Goal: Task Accomplishment & Management: Use online tool/utility

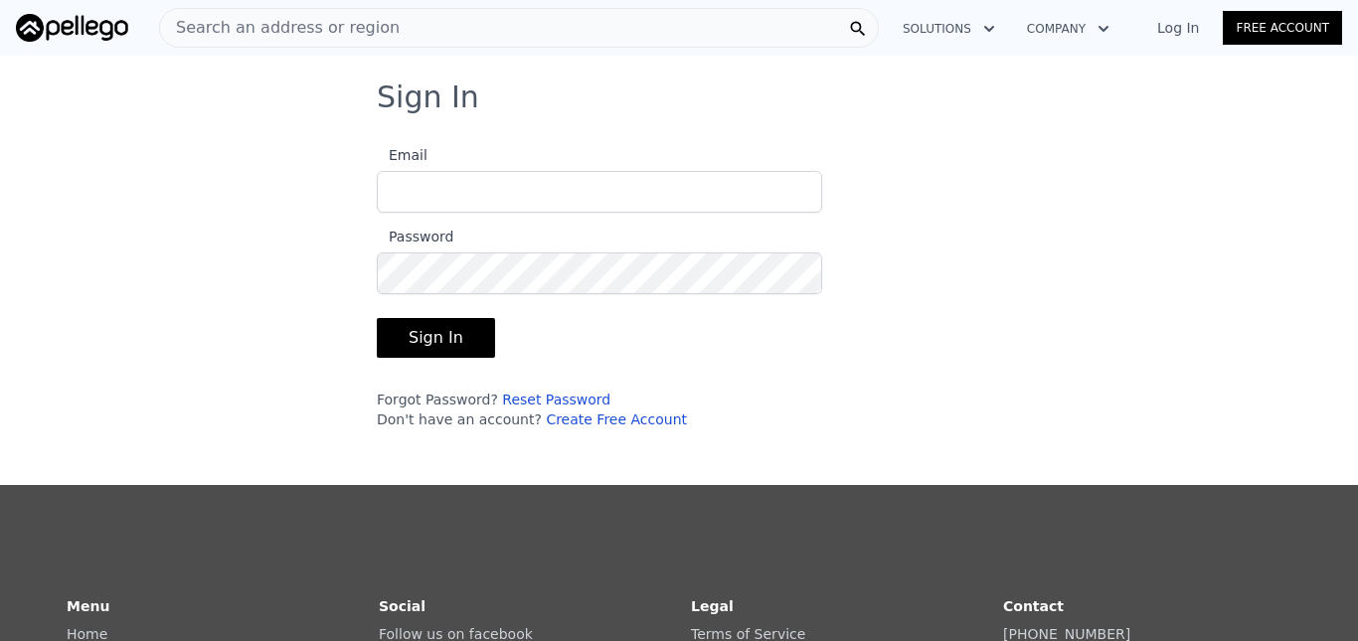
type input "[EMAIL_ADDRESS][DOMAIN_NAME]"
click at [411, 333] on button "Sign In" at bounding box center [436, 338] width 118 height 40
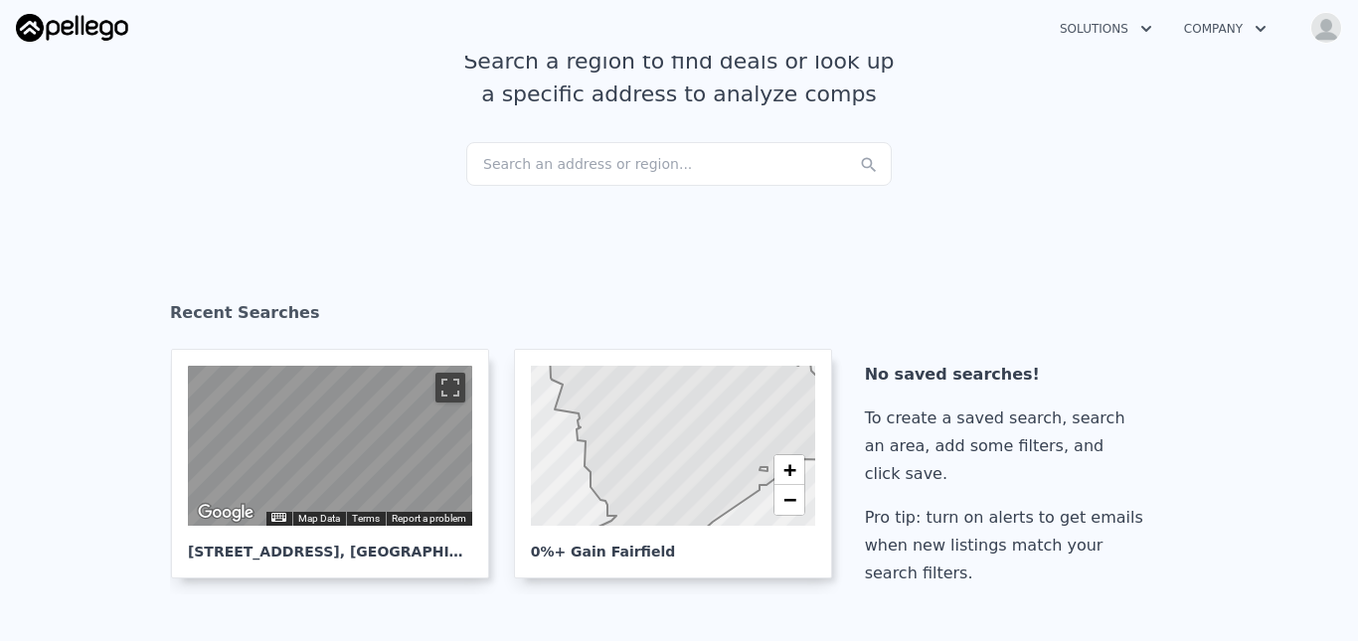
scroll to position [146, 0]
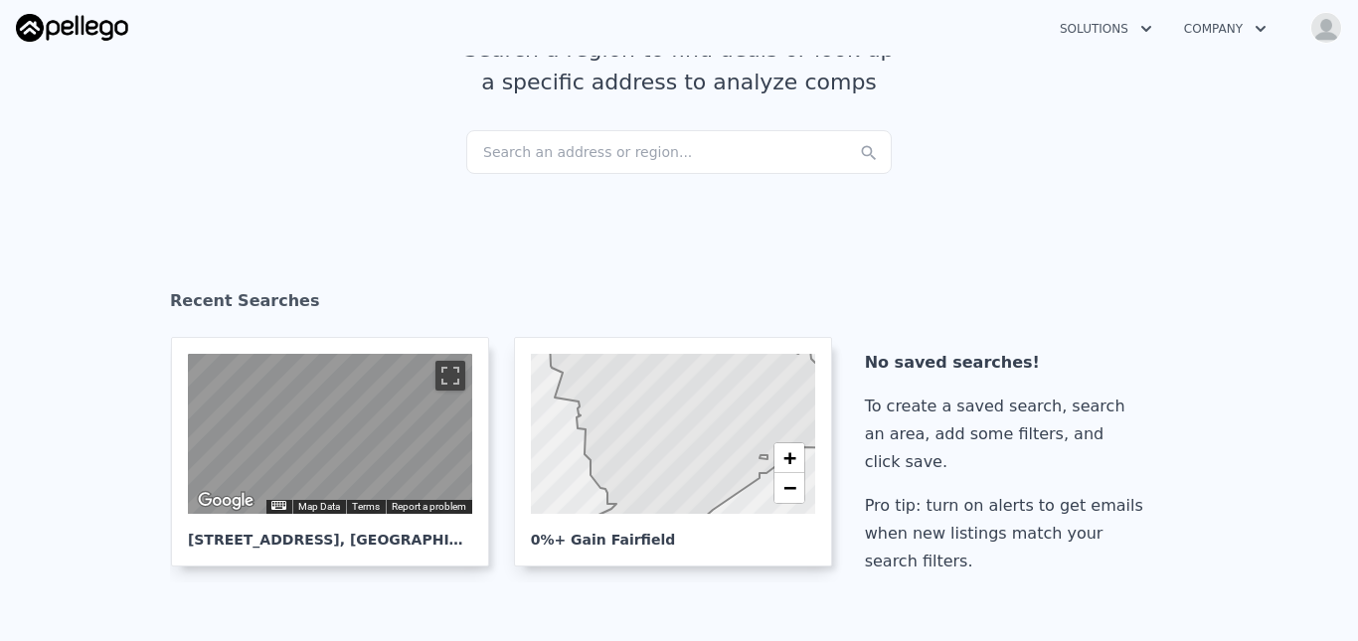
click at [1320, 23] on img "button" at bounding box center [1326, 28] width 32 height 32
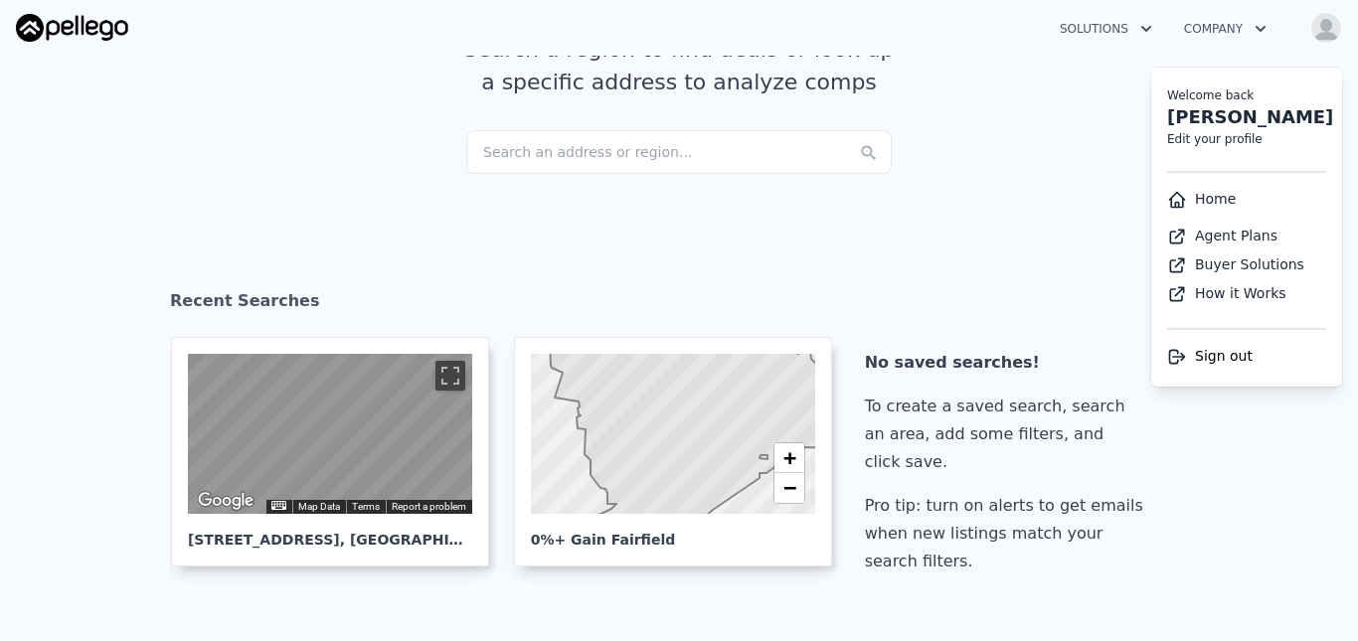
click at [1230, 241] on link "Agent Plans" at bounding box center [1222, 236] width 110 height 16
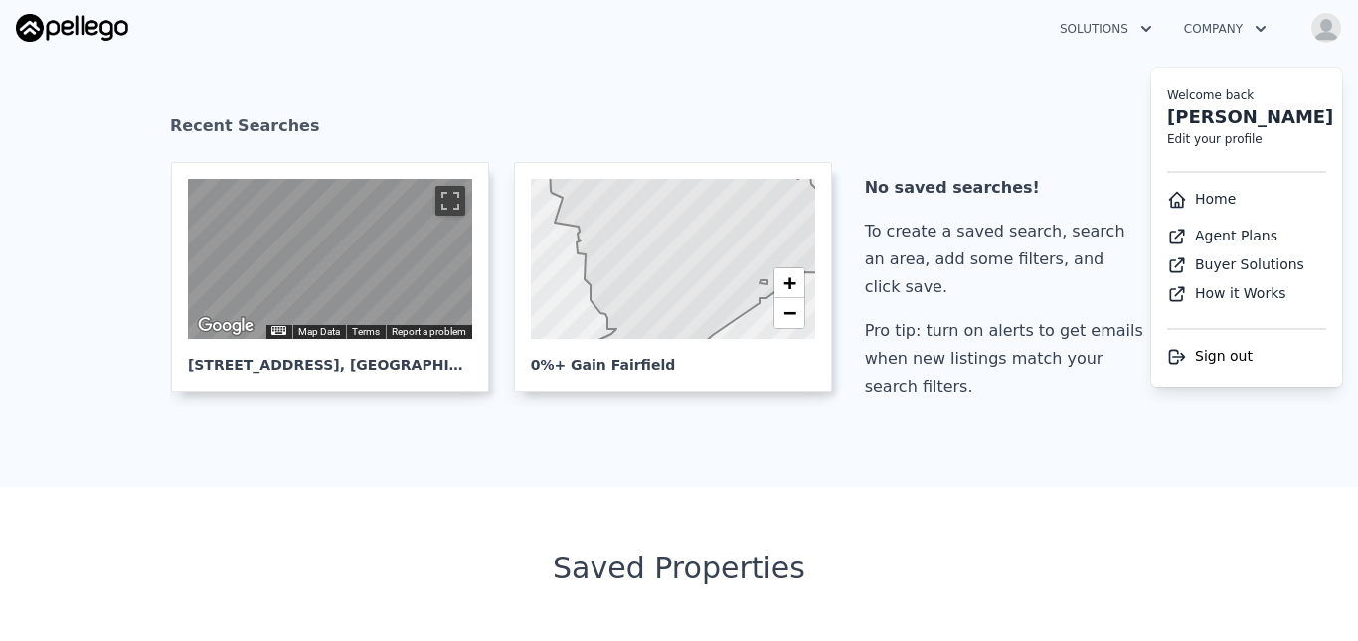
scroll to position [398, 0]
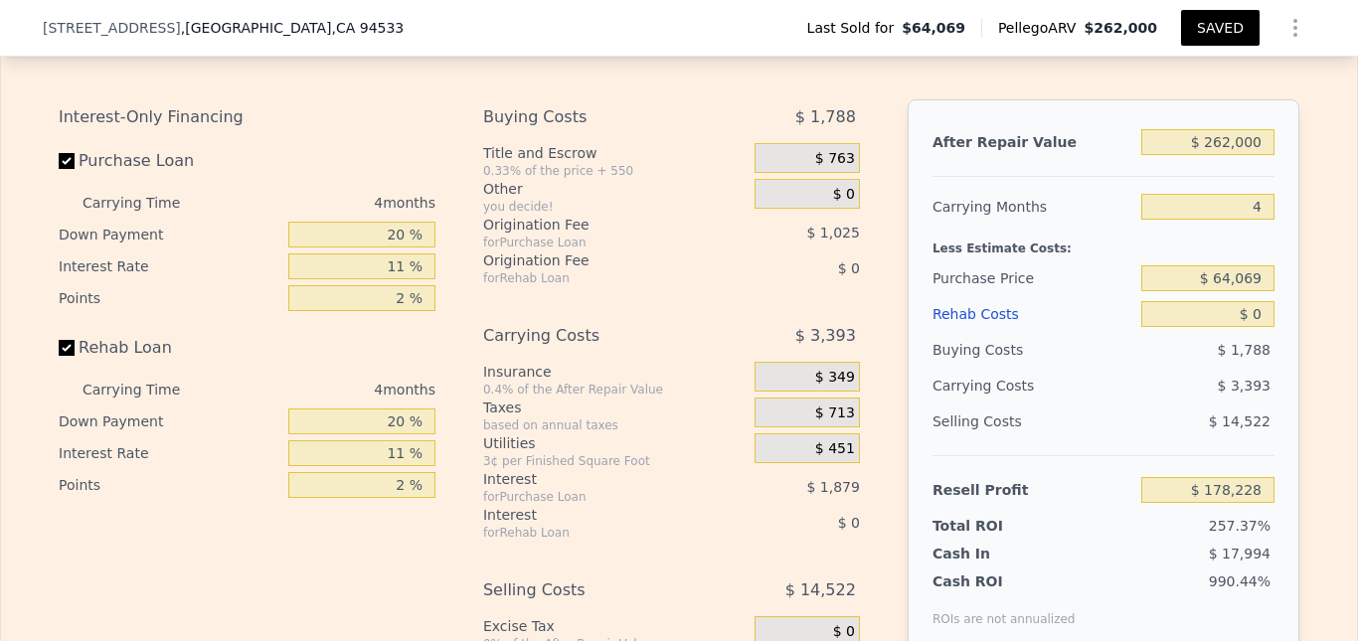
scroll to position [2614, 0]
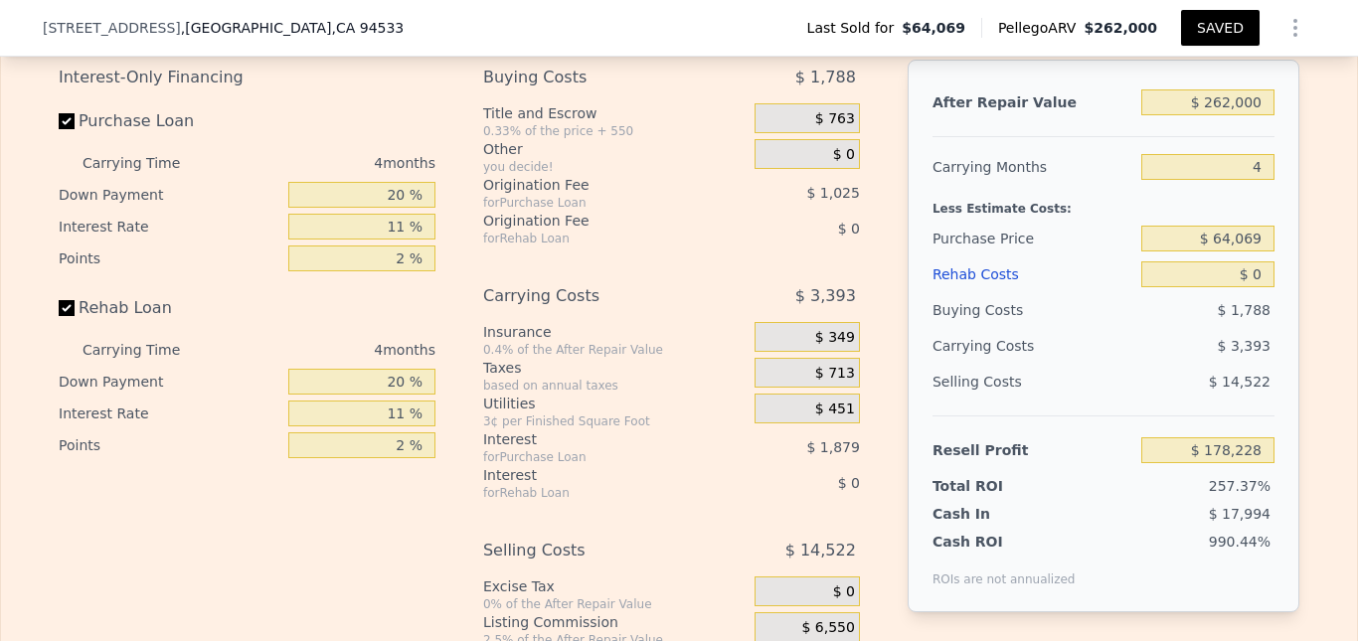
click at [846, 164] on span "$ 0" at bounding box center [844, 155] width 22 height 18
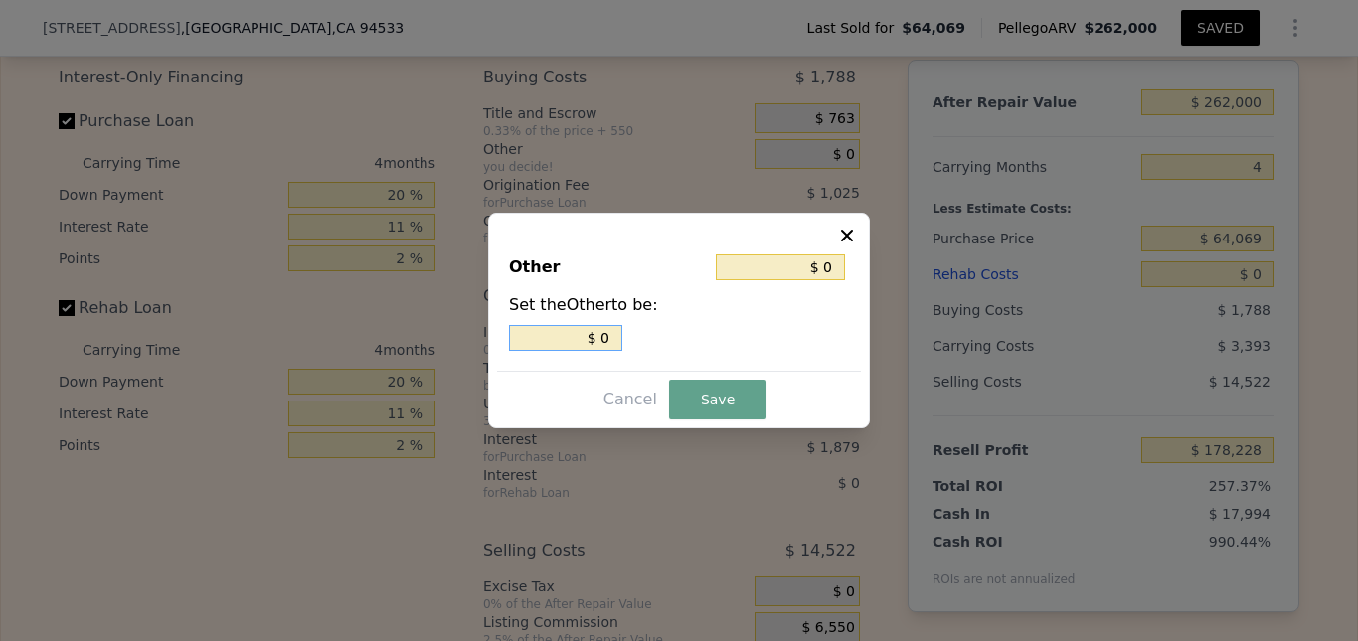
click at [611, 343] on input "$ 0" at bounding box center [565, 338] width 113 height 26
type input "$ 2"
type input "$ 20"
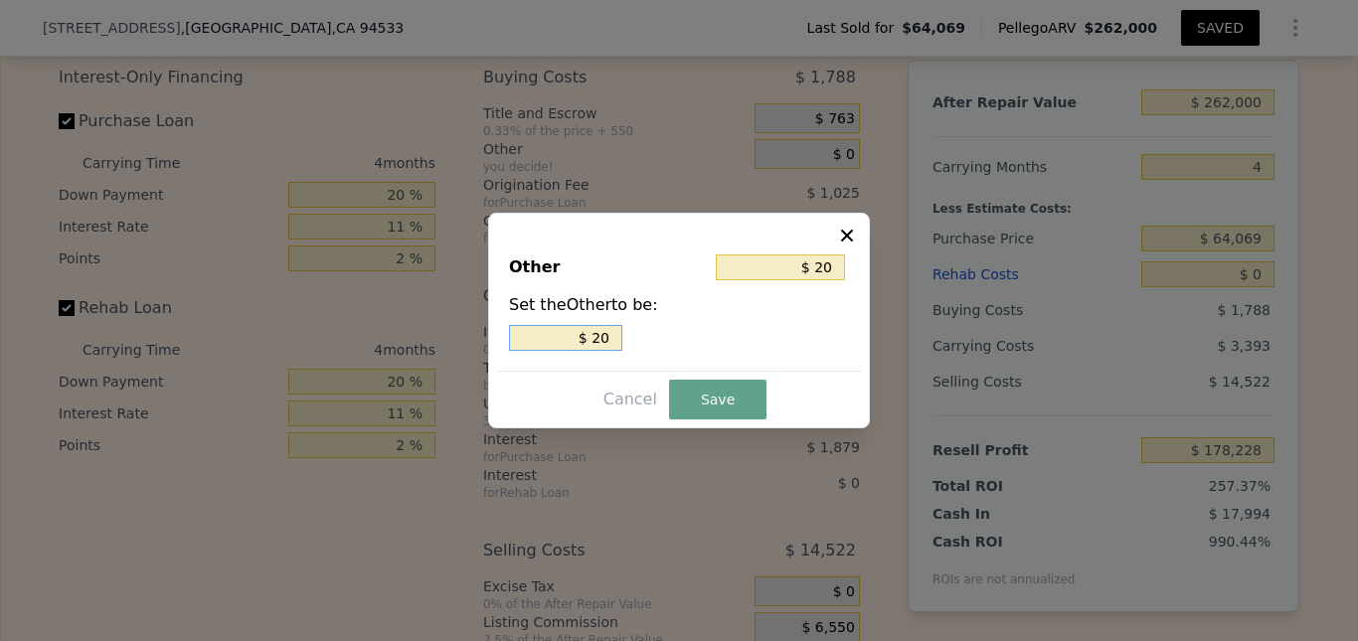
type input "$ 200"
click at [713, 396] on button "Save" at bounding box center [717, 400] width 97 height 40
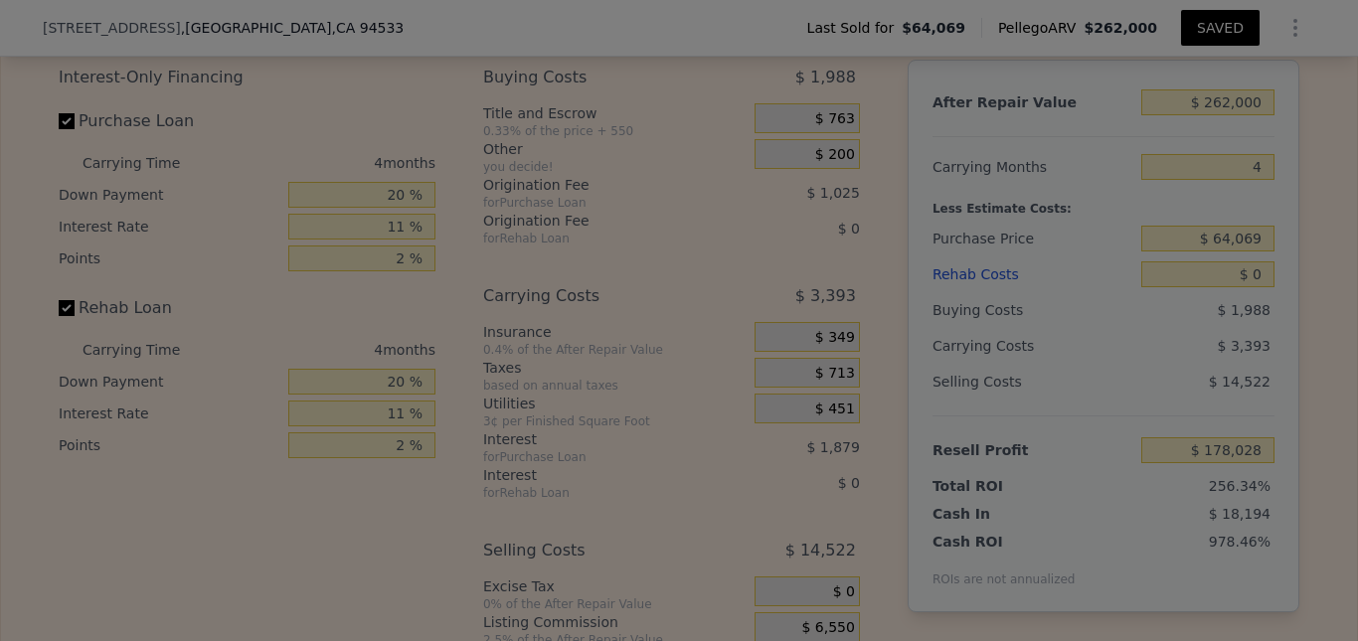
type input "$ 178,028"
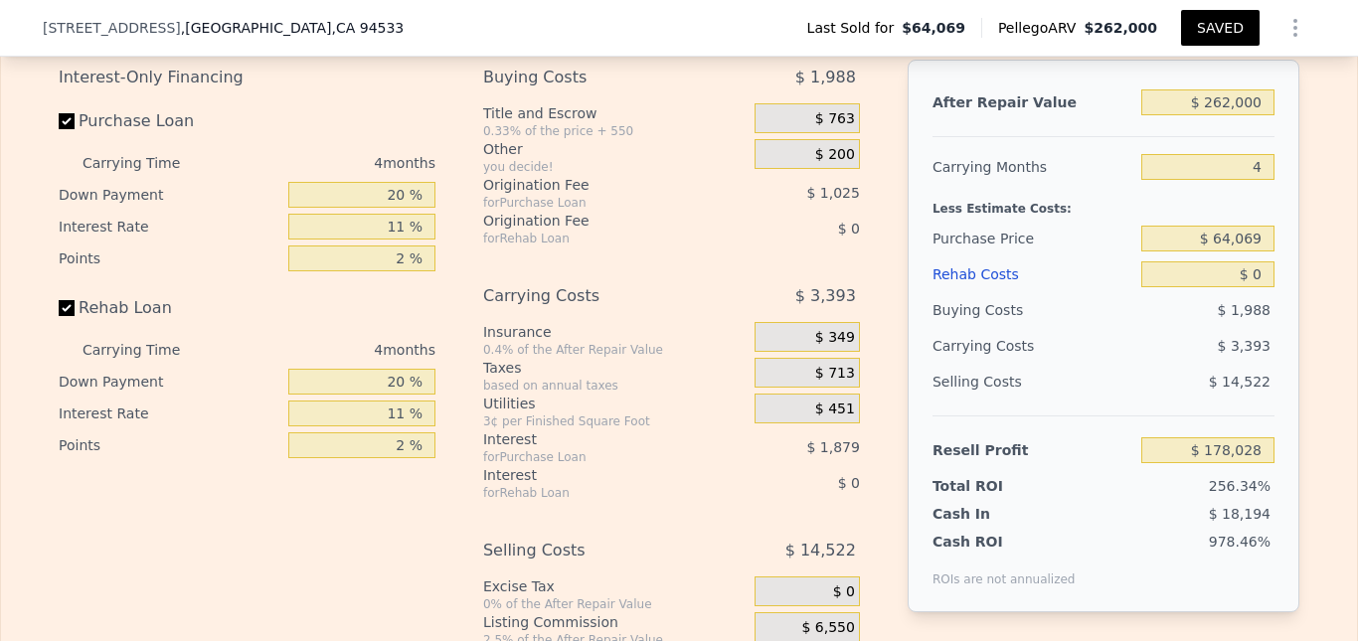
click at [849, 237] on span "$ 0" at bounding box center [849, 229] width 22 height 16
click at [841, 237] on span "$ 0" at bounding box center [849, 229] width 22 height 16
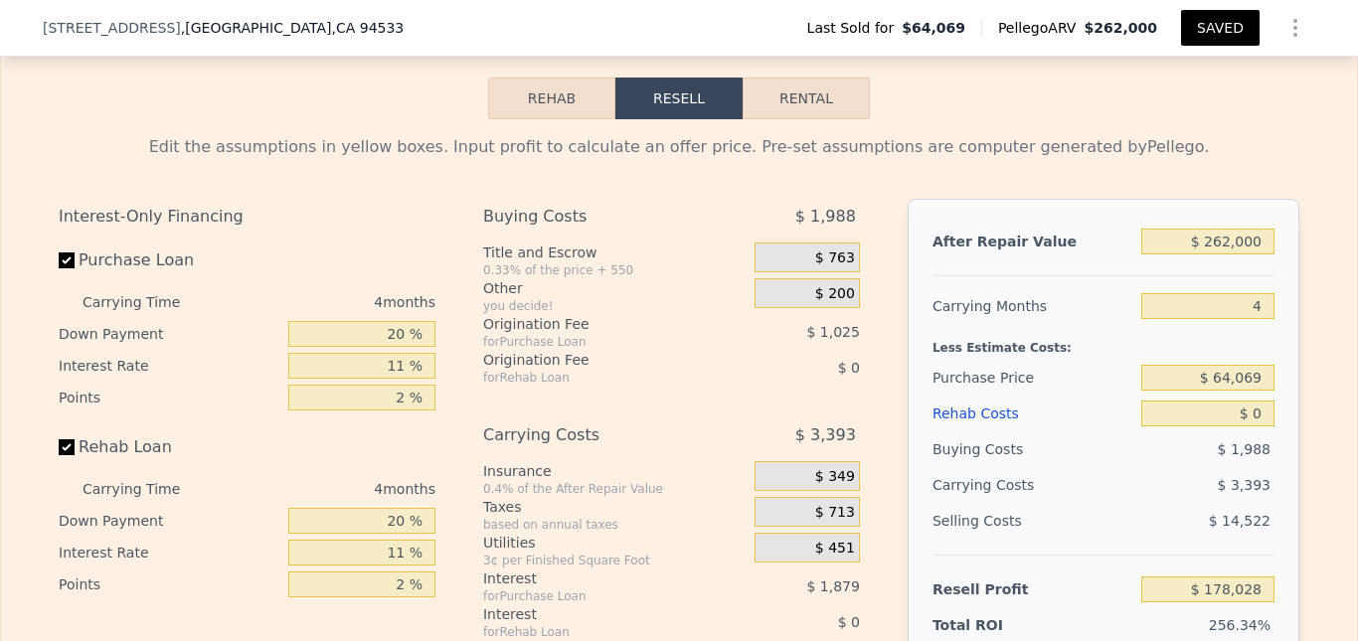
scroll to position [2534, 0]
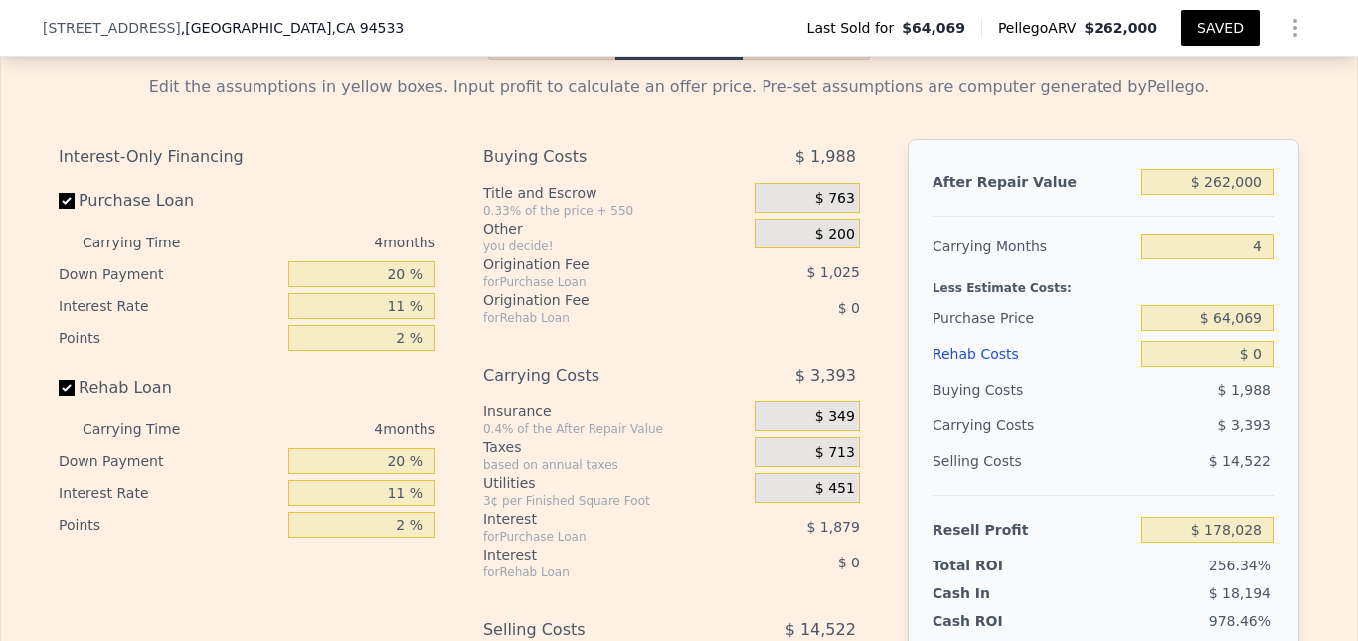
click at [548, 60] on button "Rehab" at bounding box center [551, 39] width 127 height 42
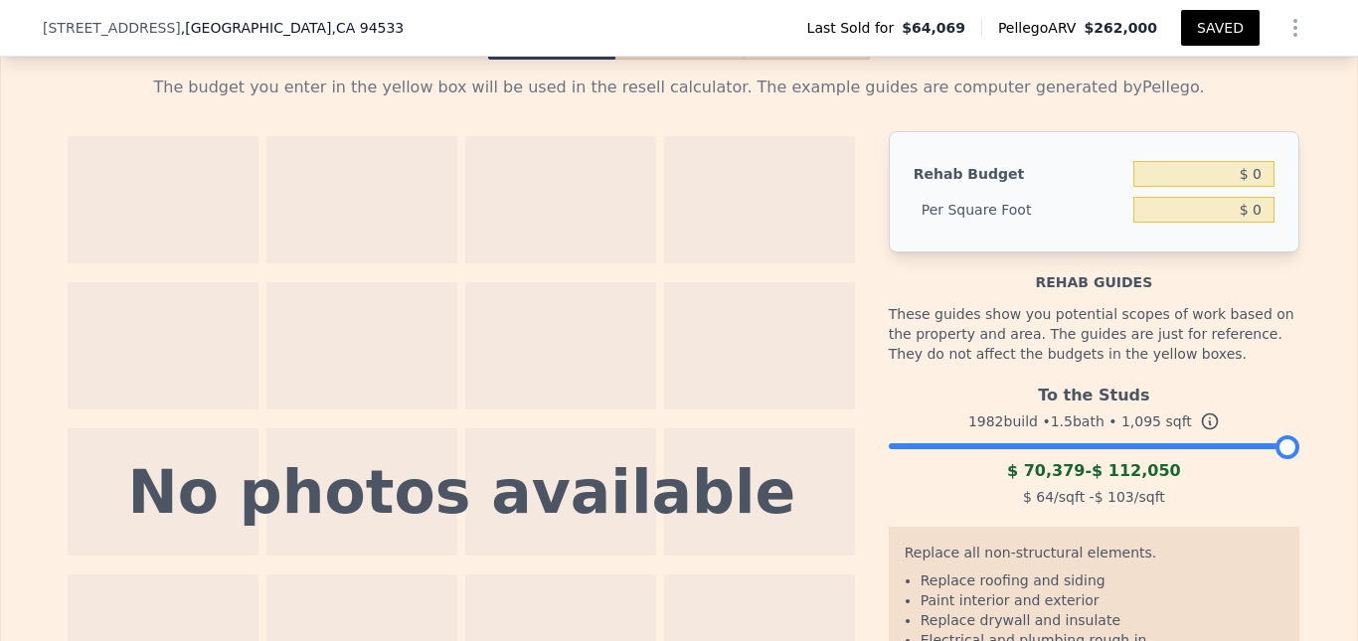
click at [809, 60] on button "Rental" at bounding box center [806, 39] width 127 height 42
select select "30"
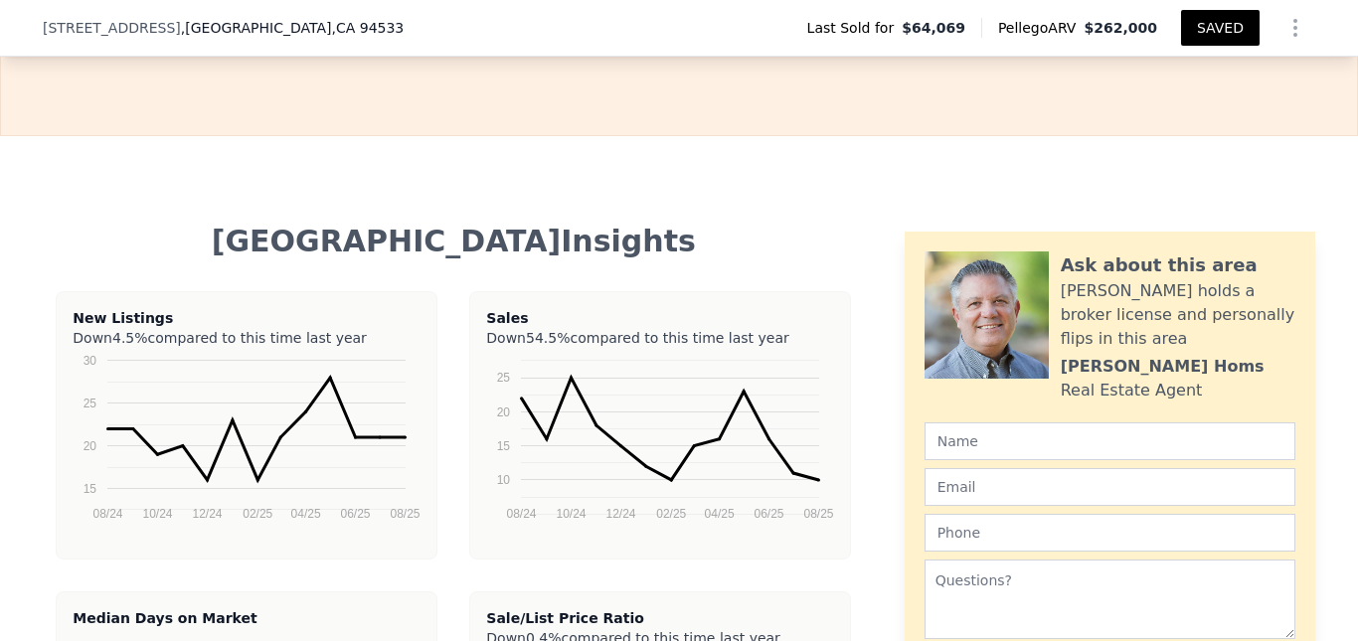
scroll to position [3035, 0]
